Goal: Transaction & Acquisition: Purchase product/service

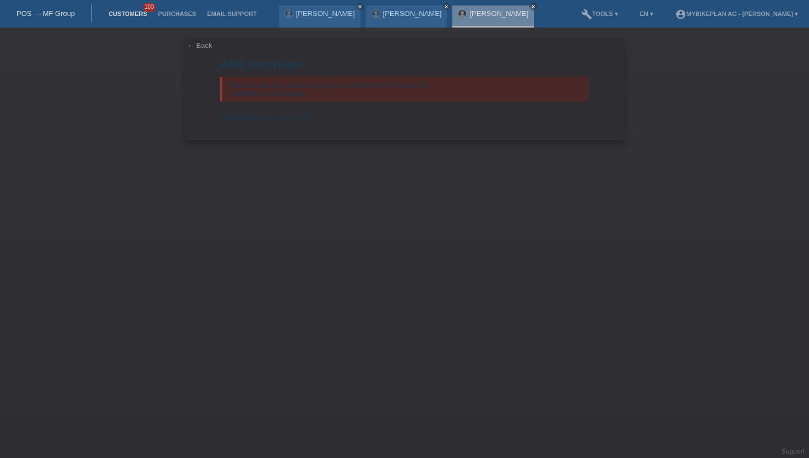
click at [112, 16] on link "Customers" at bounding box center [128, 13] width 50 height 7
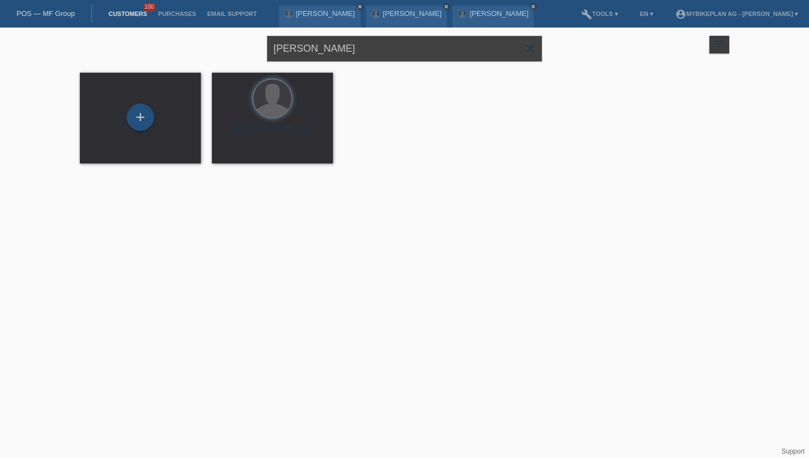
click at [334, 52] on input "stefan lässer" at bounding box center [404, 49] width 275 height 26
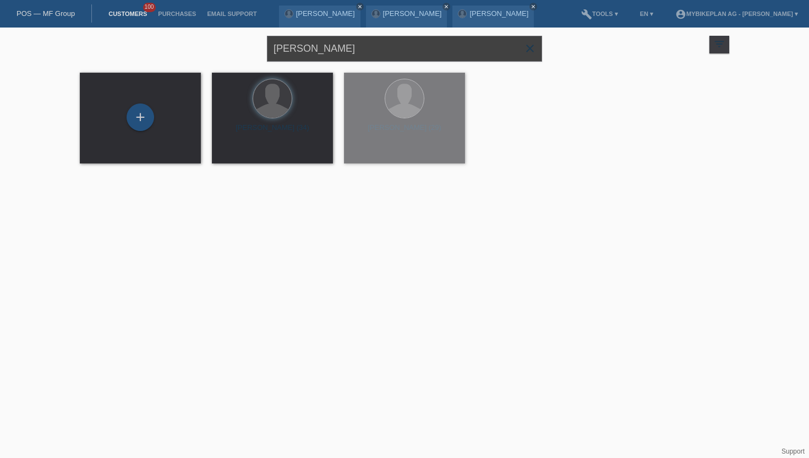
click at [334, 52] on input "stefan lässer" at bounding box center [404, 49] width 275 height 26
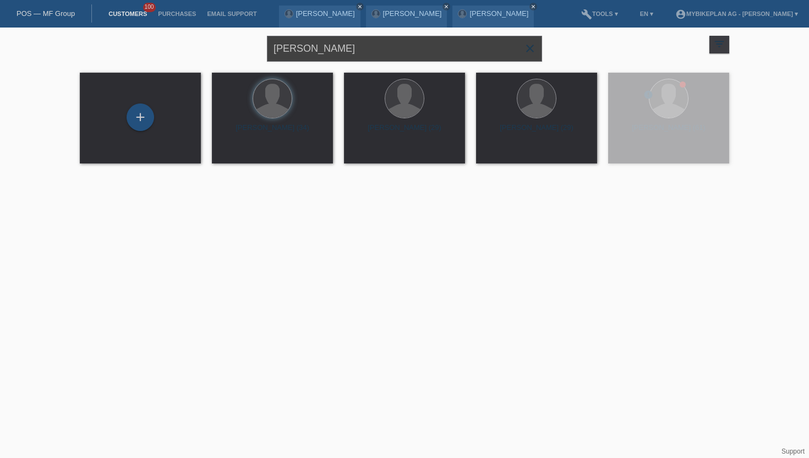
click at [334, 52] on input "stefan lässer" at bounding box center [404, 49] width 275 height 26
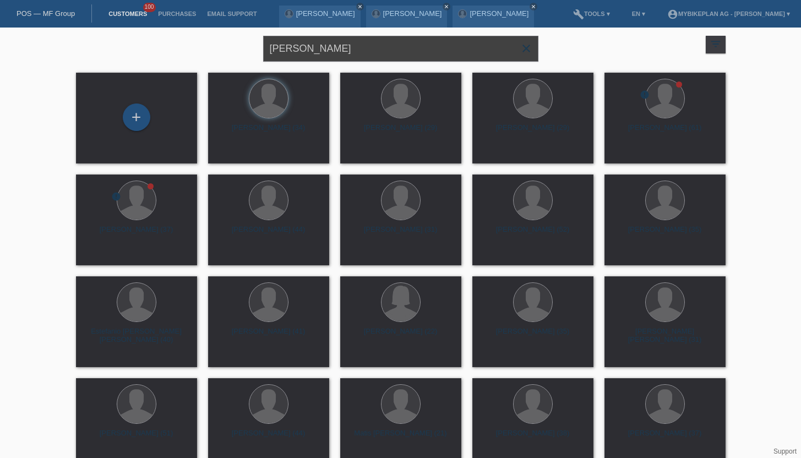
type input "sajra kaufmann"
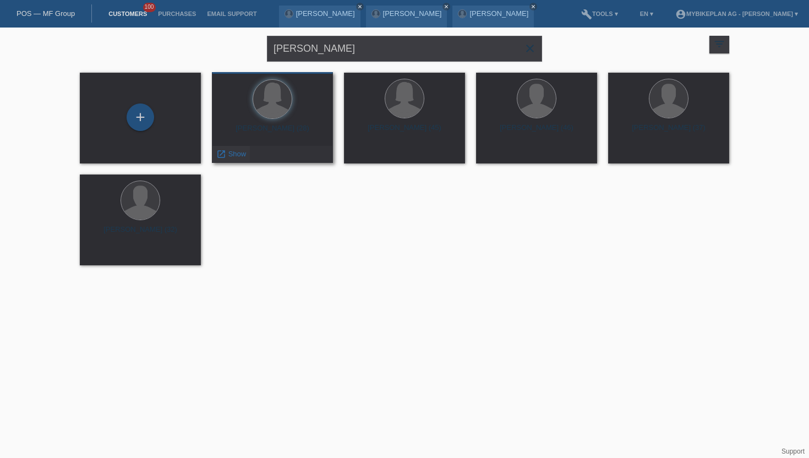
click at [224, 160] on div "launch Show" at bounding box center [230, 154] width 37 height 17
click at [227, 157] on link "launch Show" at bounding box center [231, 154] width 30 height 8
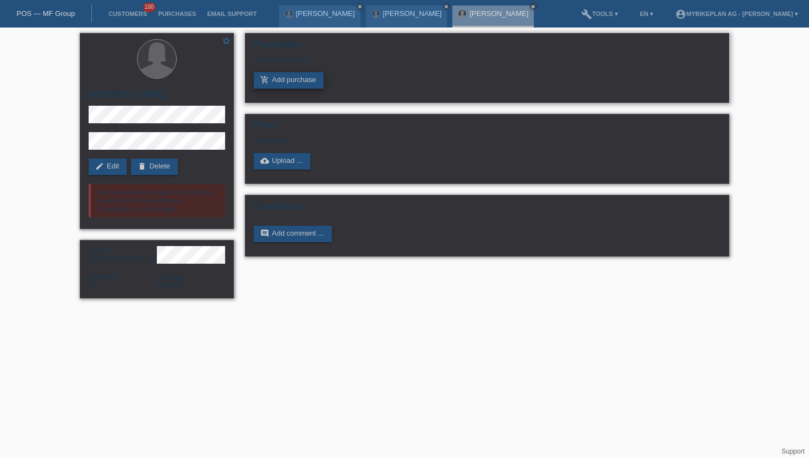
click at [284, 84] on link "add_shopping_cart Add purchase" at bounding box center [289, 80] width 70 height 17
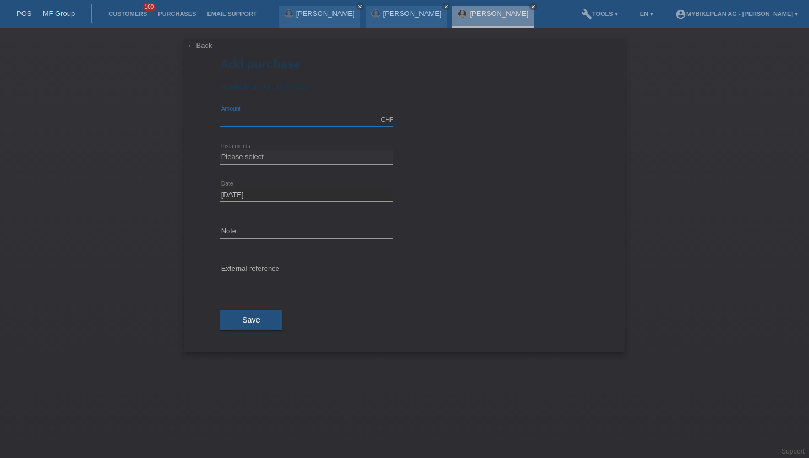
click at [274, 116] on input "text" at bounding box center [306, 120] width 173 height 14
type input "6045.00"
click at [292, 151] on select "Please select 6 instalments 12 instalments 18 instalments 24 instalments 36 ins…" at bounding box center [306, 156] width 173 height 13
select select "487"
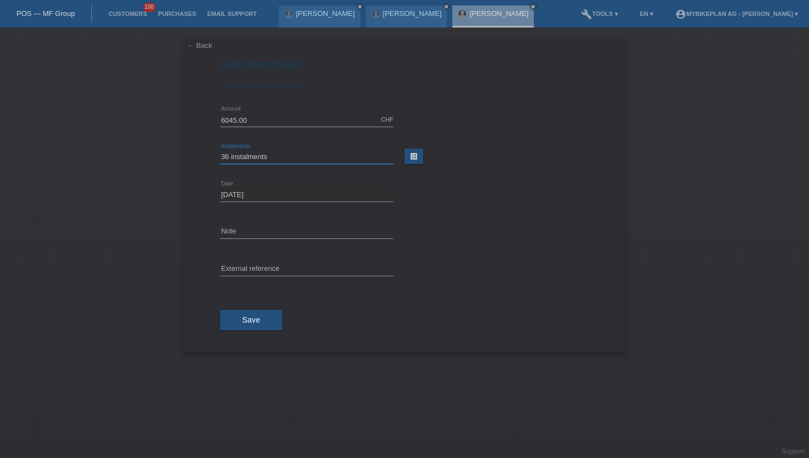
click at [220, 151] on select "Please select 6 instalments 12 instalments 18 instalments 24 instalments 36 ins…" at bounding box center [306, 156] width 173 height 13
click at [270, 264] on input "text" at bounding box center [306, 270] width 173 height 14
paste input "42672661033"
type input "42672661033"
click at [248, 317] on span "Save" at bounding box center [251, 319] width 18 height 9
